Goal: Transaction & Acquisition: Purchase product/service

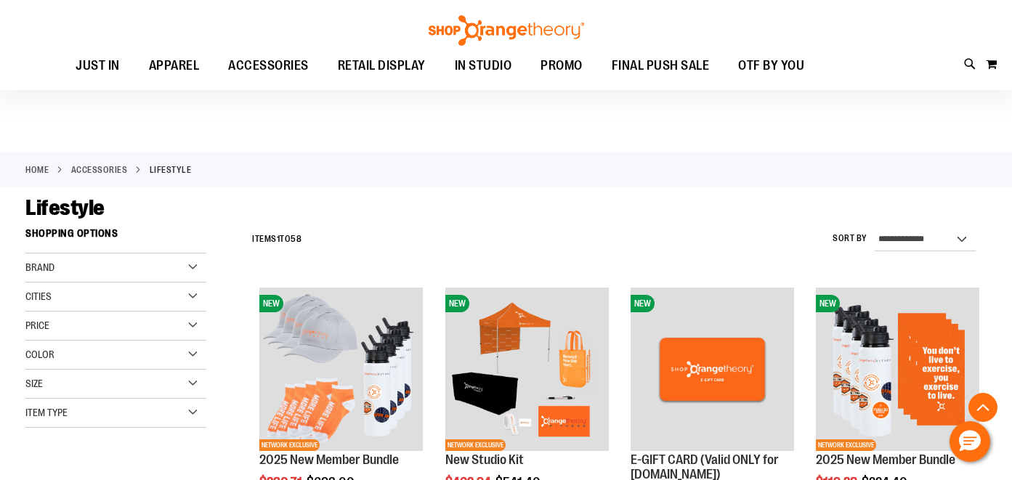
scroll to position [592, 0]
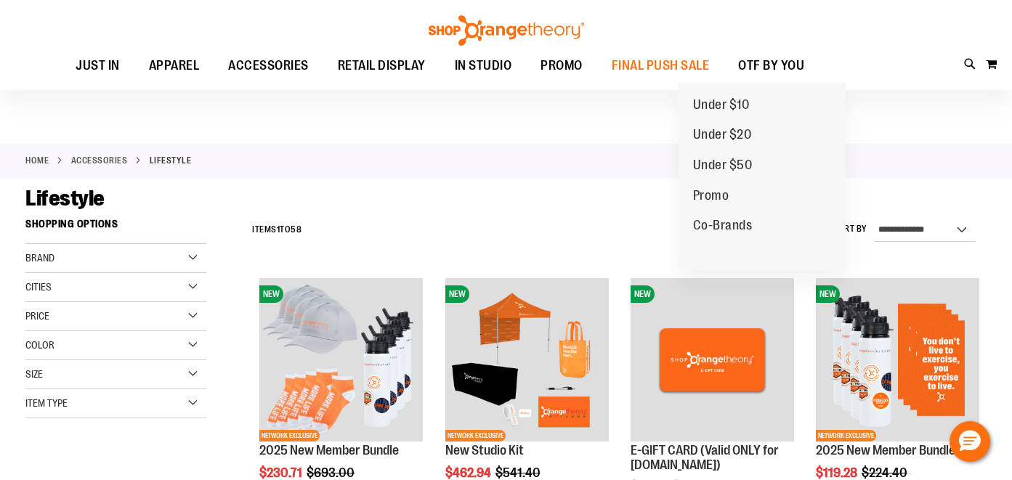
scroll to position [12, 0]
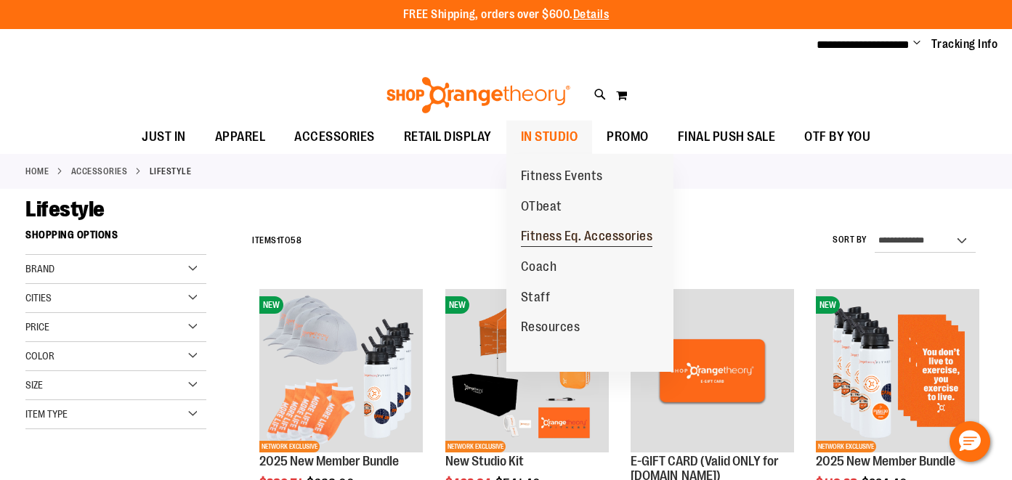
click at [582, 236] on span "Fitness Eq. Accessories" at bounding box center [587, 238] width 132 height 18
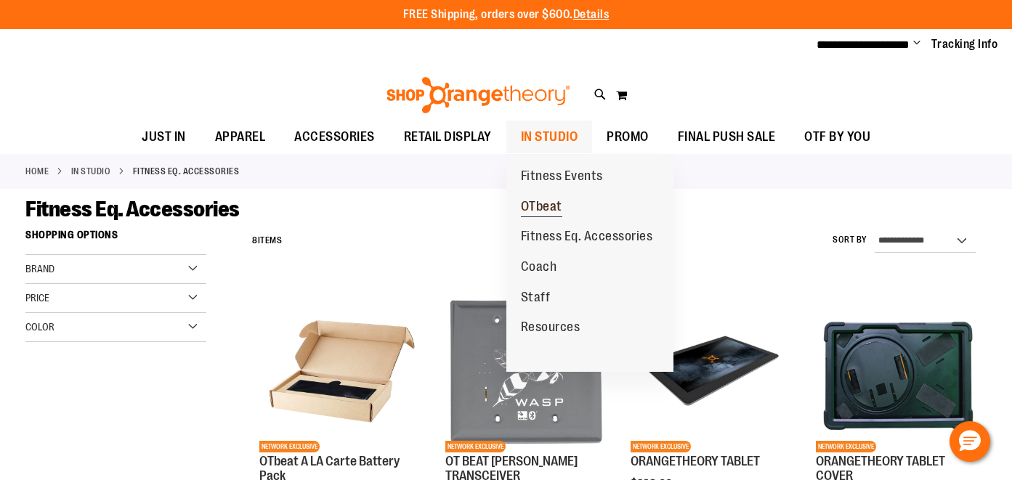
click at [545, 208] on span "OTbeat" at bounding box center [541, 208] width 41 height 18
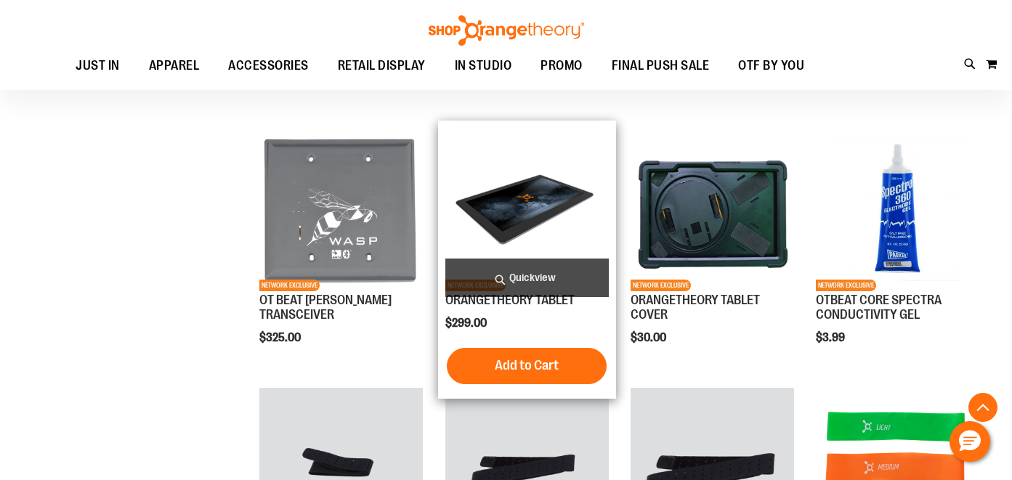
scroll to position [649, 0]
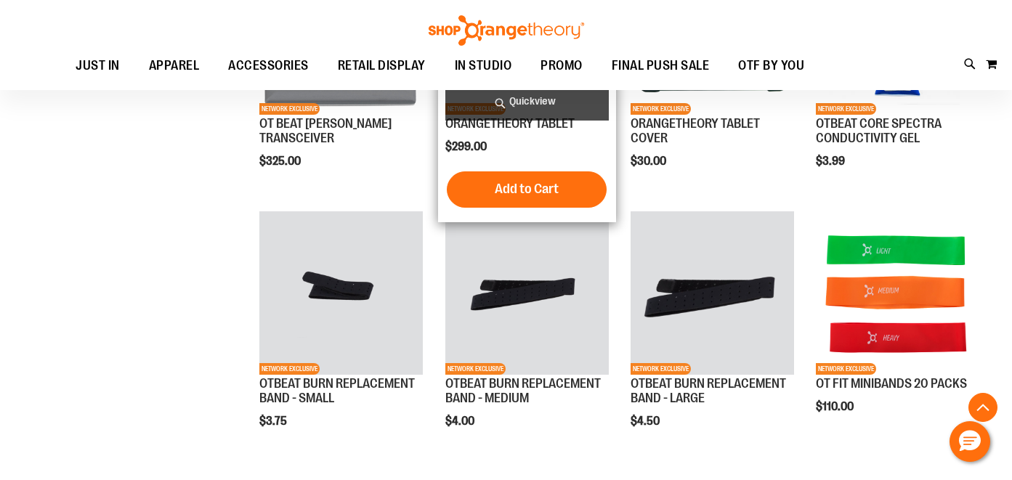
scroll to position [836, 0]
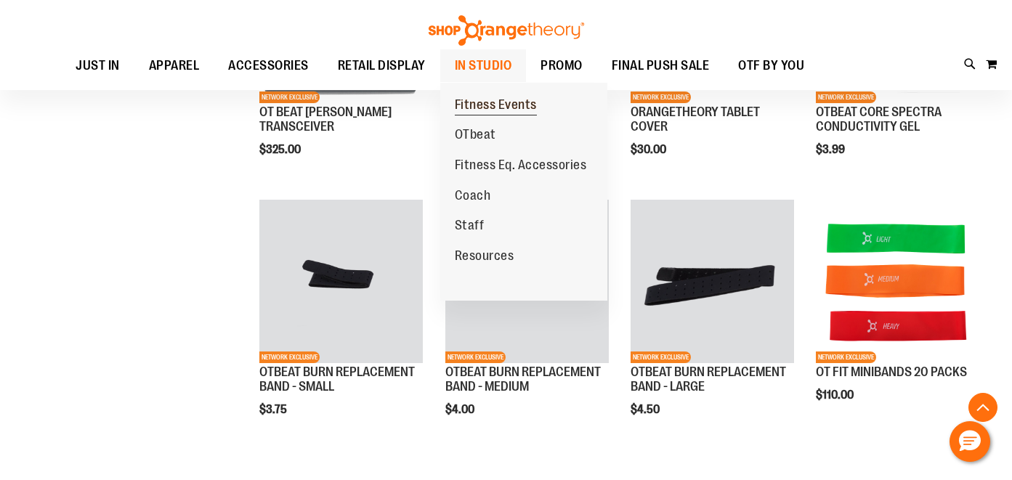
click at [494, 107] on span "Fitness Events" at bounding box center [496, 106] width 82 height 18
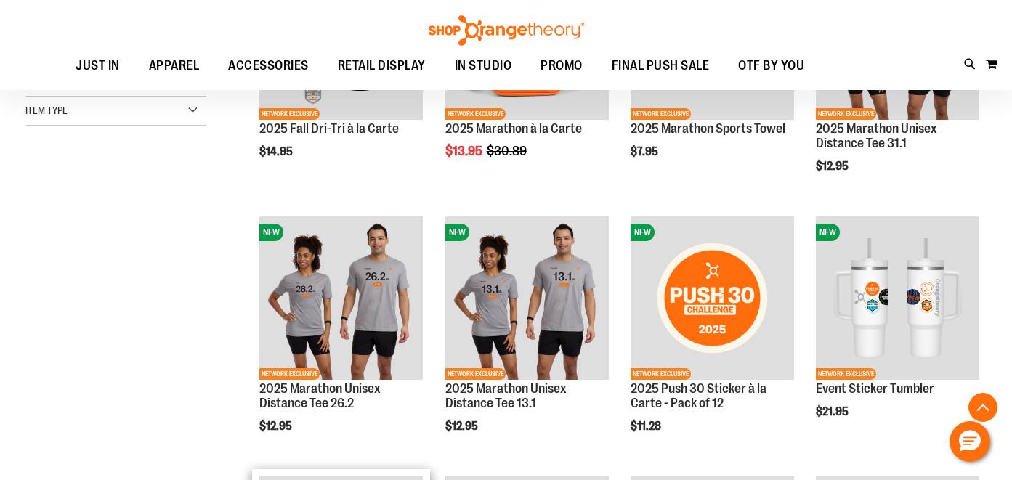
scroll to position [86, 0]
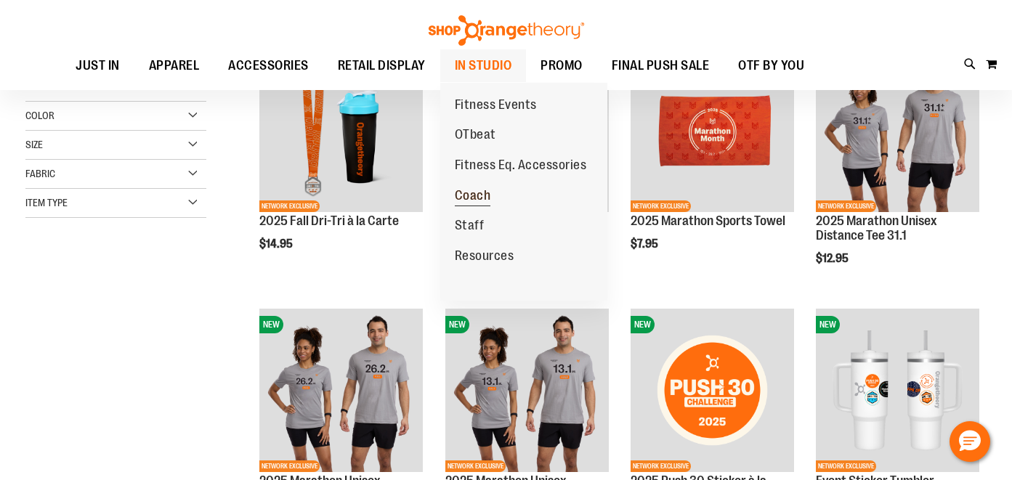
click at [476, 192] on span "Coach" at bounding box center [473, 197] width 36 height 18
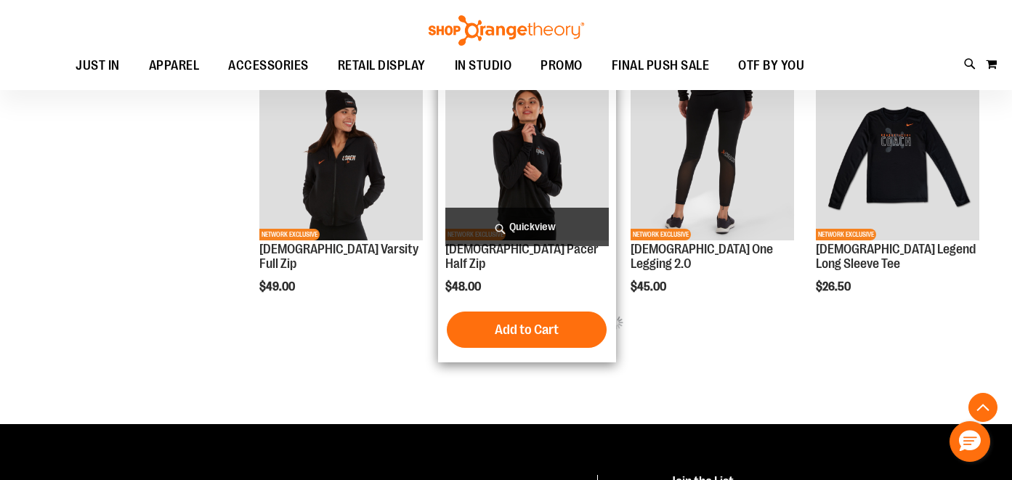
scroll to position [551, 0]
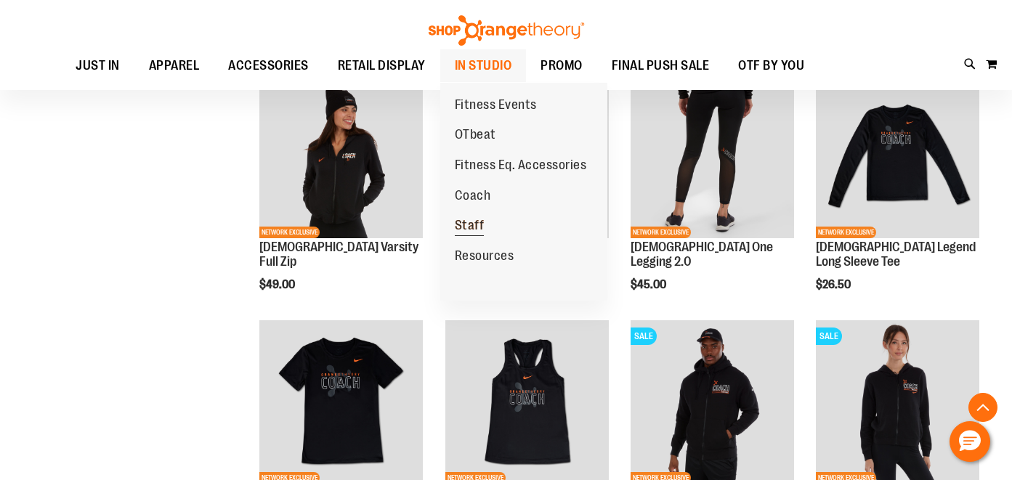
click at [466, 224] on span "Staff" at bounding box center [470, 227] width 30 height 18
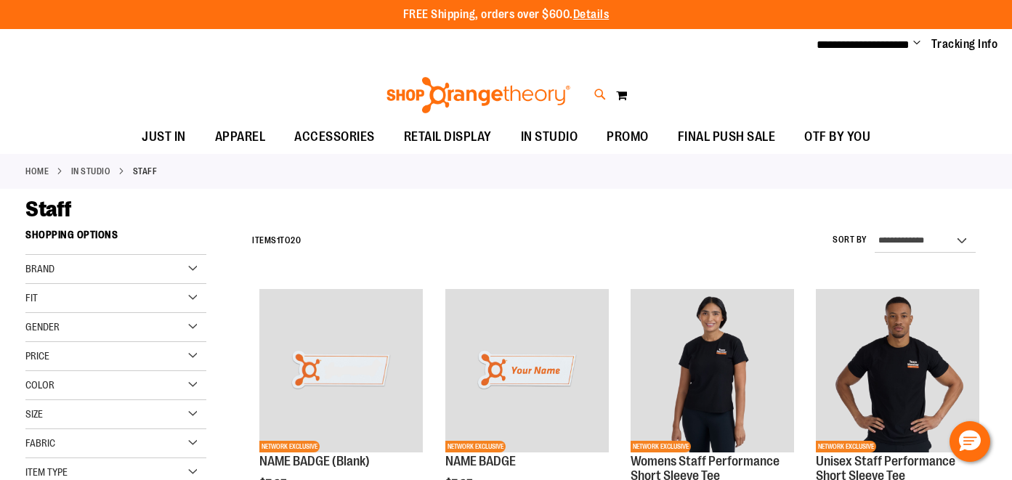
click at [601, 89] on icon at bounding box center [600, 94] width 12 height 17
click at [311, 176] on span "The North Face Insulated Vest" at bounding box center [271, 174] width 137 height 12
type input "****"
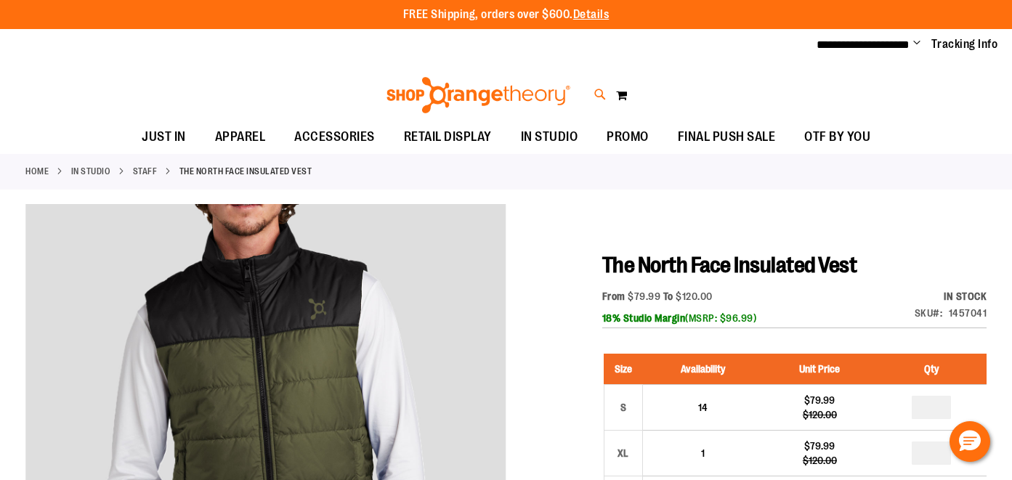
click at [597, 94] on icon at bounding box center [600, 94] width 12 height 17
type input "********"
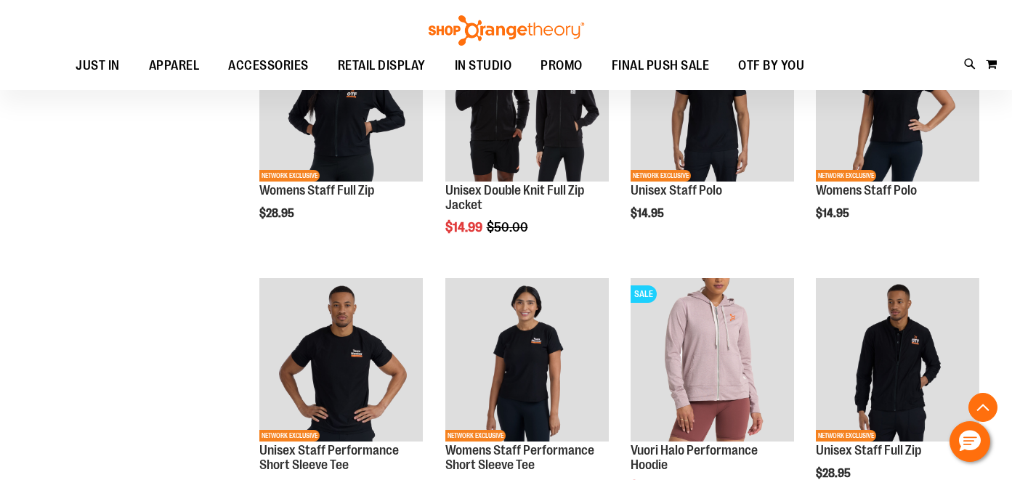
scroll to position [536, 0]
